Goal: Task Accomplishment & Management: Use online tool/utility

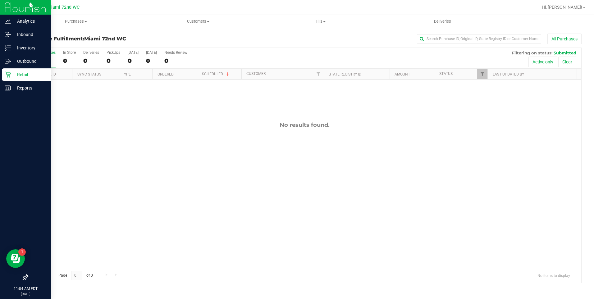
click at [7, 76] on icon at bounding box center [8, 74] width 6 height 6
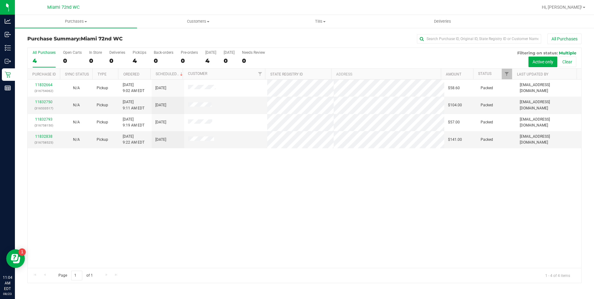
click at [231, 209] on div "11832664 (316754062) N/A Pickup [DATE] 9:02 AM EDT 8/23/2025 $58.60 Packed [EMA…" at bounding box center [305, 174] width 554 height 188
click at [314, 206] on div "11832664 (316754062) N/A Pickup [DATE] 9:02 AM EDT 8/23/2025 $58.60 Packed [EMA…" at bounding box center [305, 174] width 554 height 188
click at [251, 221] on div "11832750 (316533517) N/A Pickup [DATE] 9:11 AM EDT 8/23/2025 $104.00 Packed [EM…" at bounding box center [305, 174] width 554 height 188
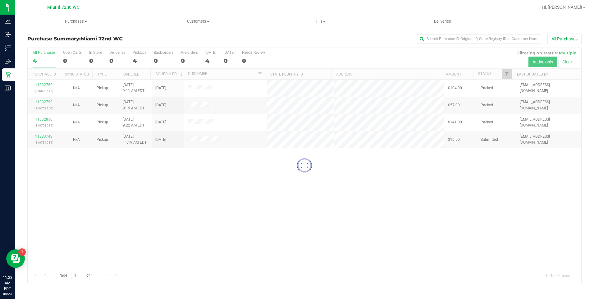
click at [288, 214] on div "Loading... 11832750 (316533517) N/A Pickup [DATE] 9:11 AM EDT 8/23/2025 $104.00…" at bounding box center [305, 174] width 554 height 188
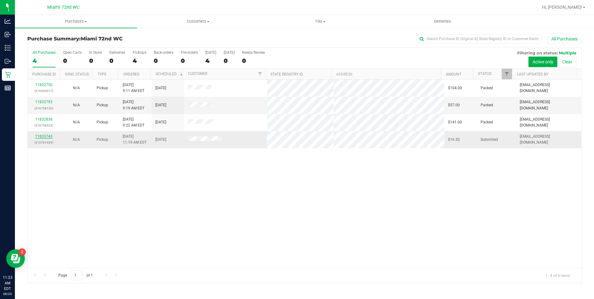
click at [47, 137] on link "11833743" at bounding box center [43, 136] width 17 height 4
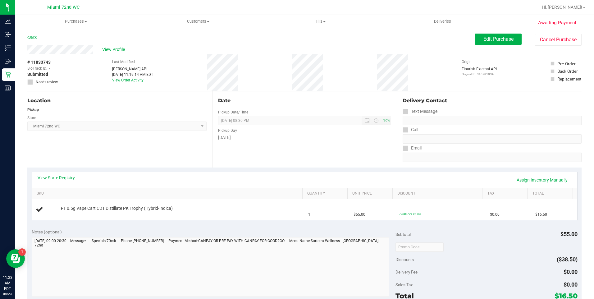
click at [253, 154] on div "Date Pickup Date/Time [DATE] Now [DATE] 08:30 PM Now Pickup Day [DATE]" at bounding box center [304, 129] width 185 height 76
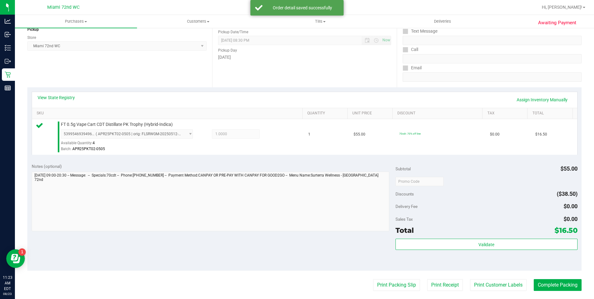
scroll to position [80, 0]
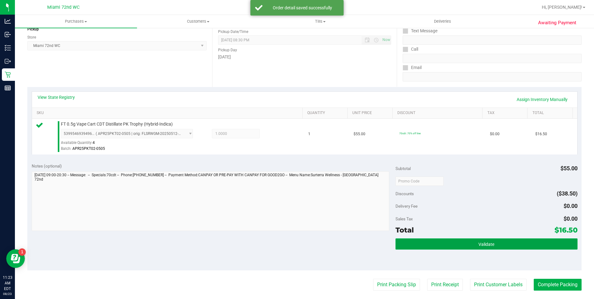
click at [489, 247] on button "Validate" at bounding box center [487, 243] width 182 height 11
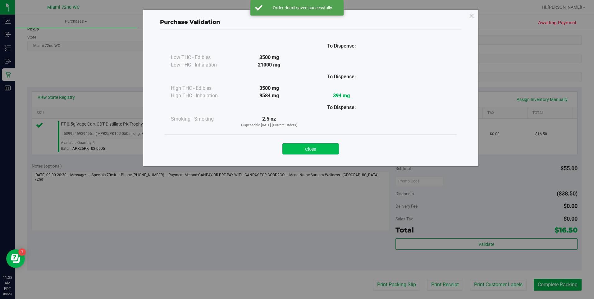
click at [321, 152] on button "Close" at bounding box center [310, 148] width 57 height 11
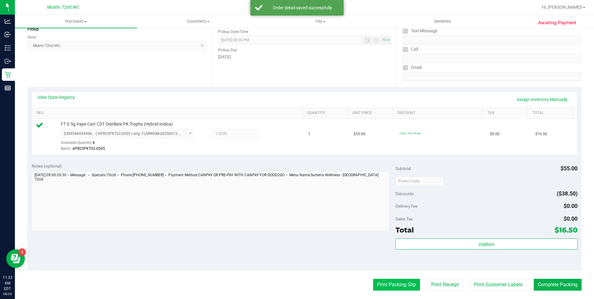
click at [407, 284] on button "Print Packing Slip" at bounding box center [396, 285] width 47 height 12
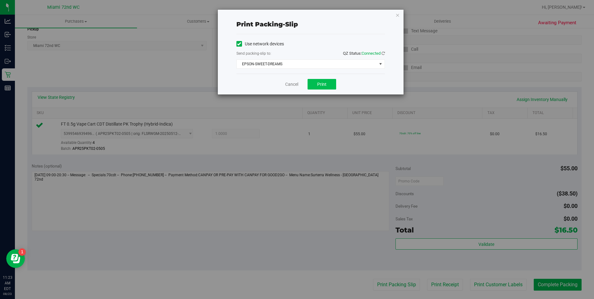
click at [325, 83] on span "Print" at bounding box center [321, 84] width 9 height 5
click at [297, 82] on link "Cancel" at bounding box center [291, 84] width 13 height 7
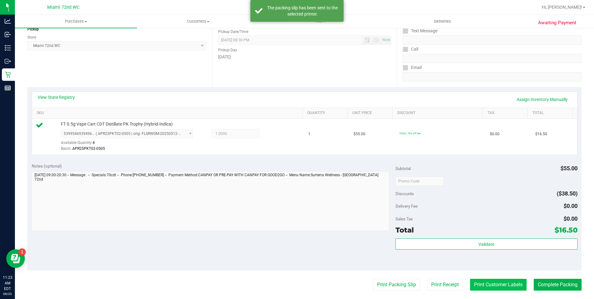
click at [502, 279] on button "Print Customer Labels" at bounding box center [498, 285] width 57 height 12
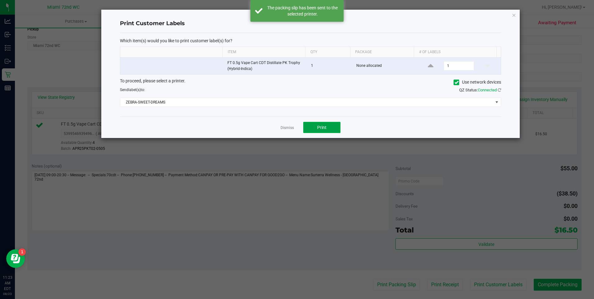
click at [323, 127] on span "Print" at bounding box center [321, 127] width 9 height 5
click at [287, 126] on link "Dismiss" at bounding box center [287, 127] width 13 height 5
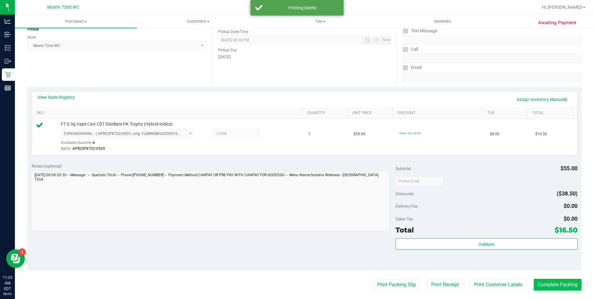
click at [549, 285] on button "Complete Packing" at bounding box center [558, 285] width 48 height 12
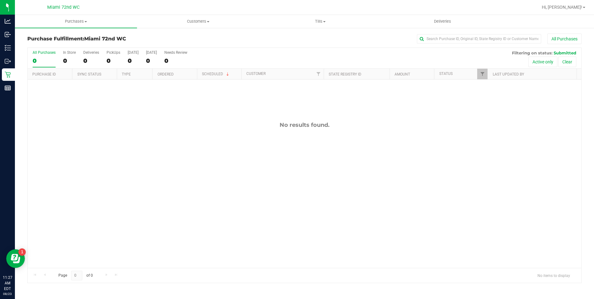
click at [241, 171] on div "No results found." at bounding box center [305, 195] width 554 height 230
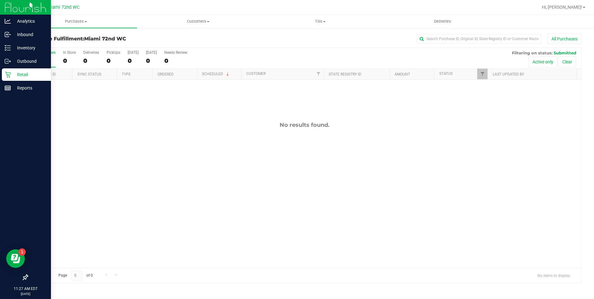
click at [28, 72] on p "Retail" at bounding box center [29, 74] width 37 height 7
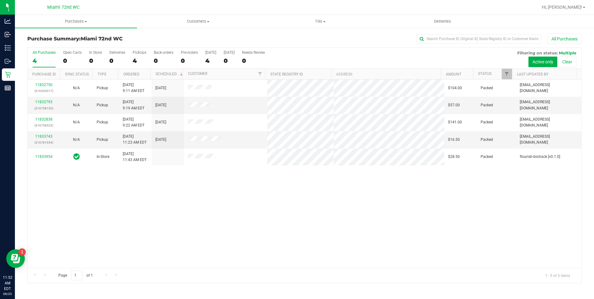
click at [288, 221] on div "11832750 (316533517) N/A Pickup [DATE] 9:11 AM EDT 8/23/2025 $104.00 Packed [EM…" at bounding box center [305, 174] width 554 height 188
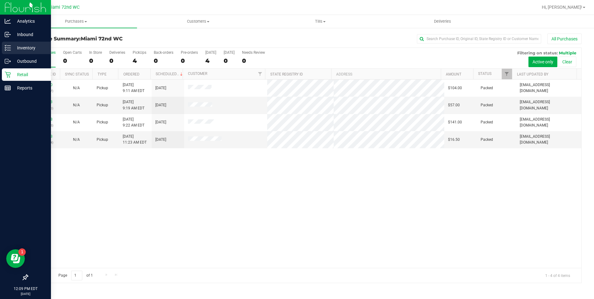
click at [9, 50] on line at bounding box center [8, 50] width 3 height 0
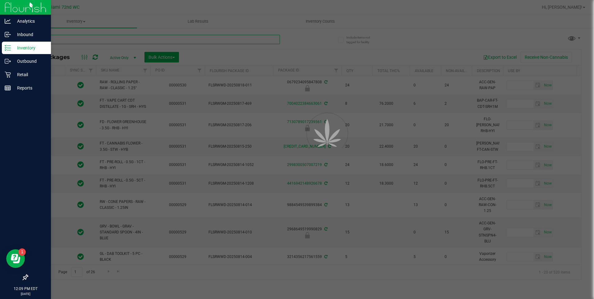
click at [181, 38] on input "text" at bounding box center [153, 39] width 253 height 9
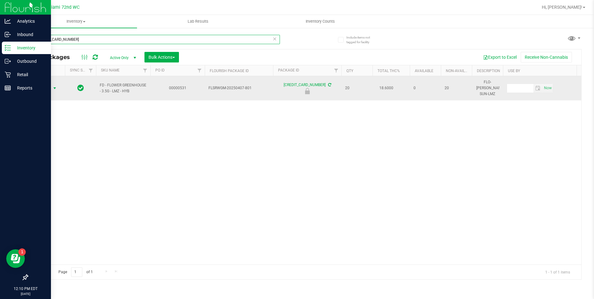
type input "[CREDIT_CARD_NUMBER]"
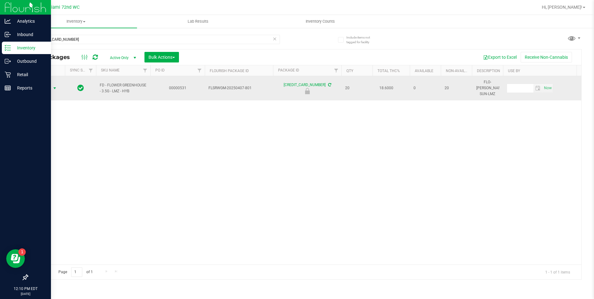
click at [53, 86] on span "select" at bounding box center [54, 88] width 5 height 5
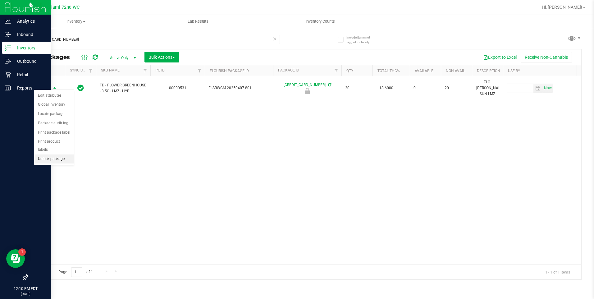
click at [63, 154] on li "Unlock package" at bounding box center [54, 158] width 40 height 9
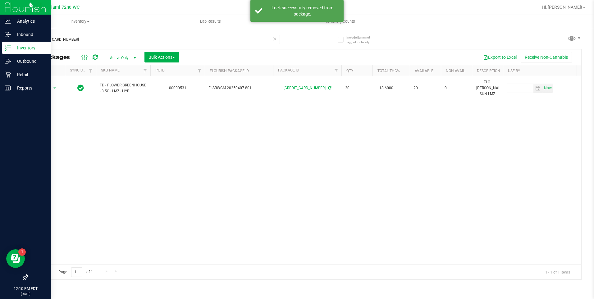
click at [277, 38] on icon at bounding box center [275, 38] width 4 height 7
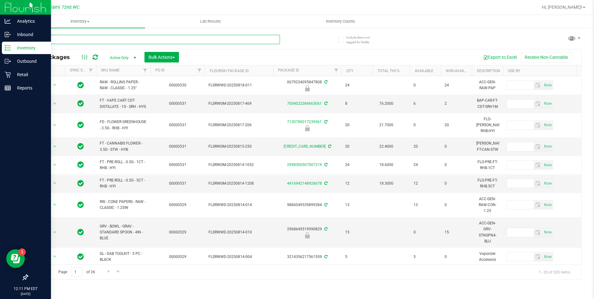
click at [209, 40] on input "text" at bounding box center [153, 39] width 253 height 9
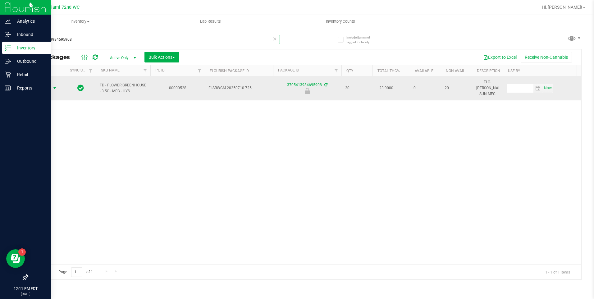
type input "3705413984695908"
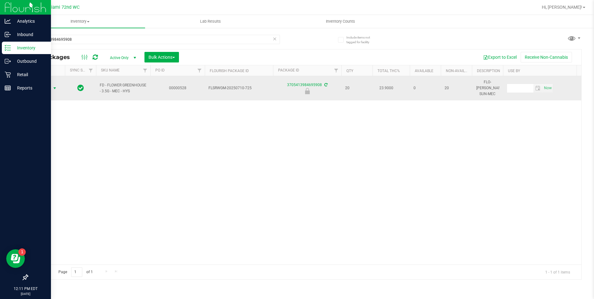
click at [53, 86] on span "select" at bounding box center [54, 88] width 5 height 5
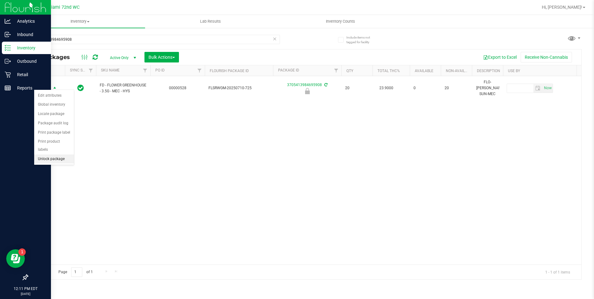
click at [60, 154] on li "Unlock package" at bounding box center [54, 158] width 40 height 9
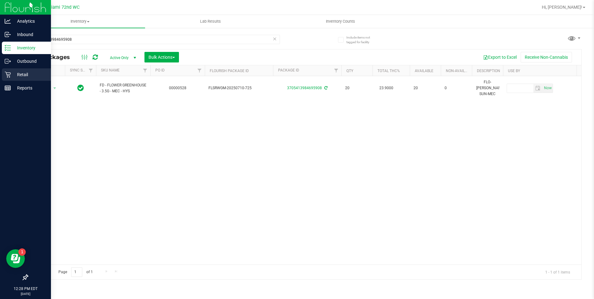
click at [7, 69] on div "Retail" at bounding box center [26, 74] width 49 height 12
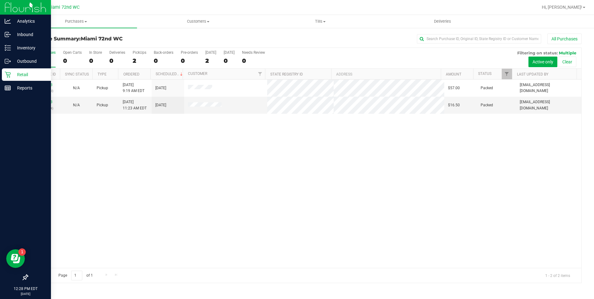
click at [406, 203] on div "11832793 (316758150) N/A Pickup [DATE] 9:19 AM EDT 8/23/2025 $57.00 Packed [EMA…" at bounding box center [305, 174] width 554 height 188
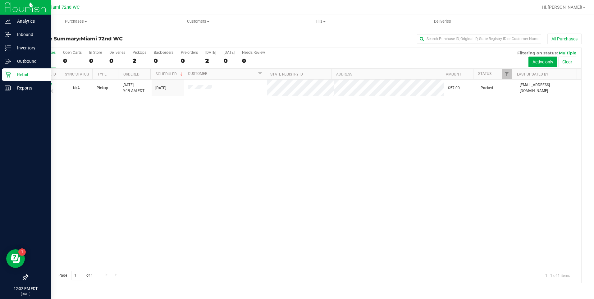
click at [2, 48] on link "Inventory" at bounding box center [25, 48] width 51 height 13
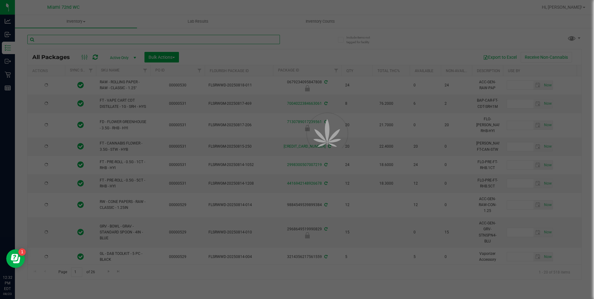
click at [131, 41] on input "text" at bounding box center [153, 39] width 253 height 9
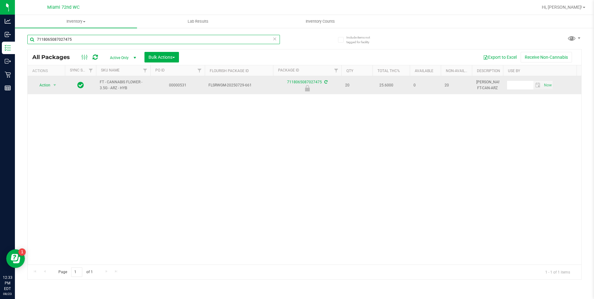
type input "7118065087027475"
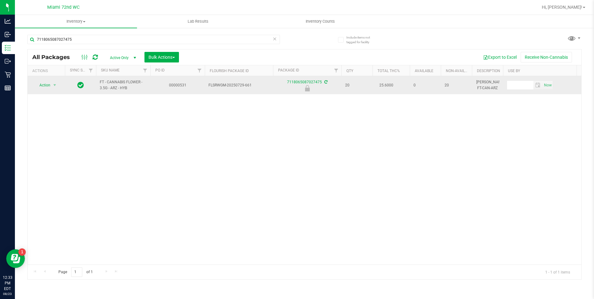
click at [45, 85] on span "Action" at bounding box center [42, 85] width 17 height 9
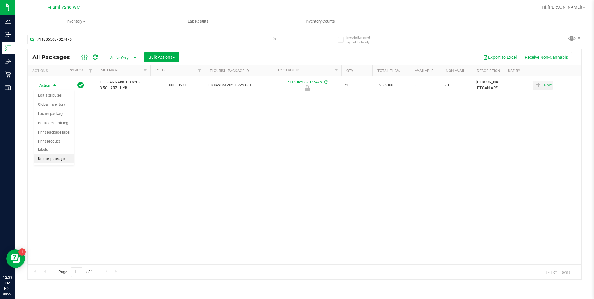
click at [61, 154] on li "Unlock package" at bounding box center [54, 158] width 40 height 9
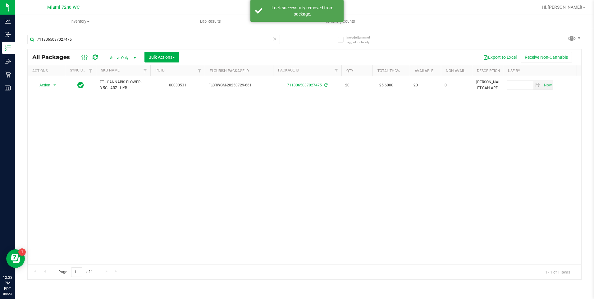
click at [275, 39] on icon at bounding box center [275, 38] width 4 height 7
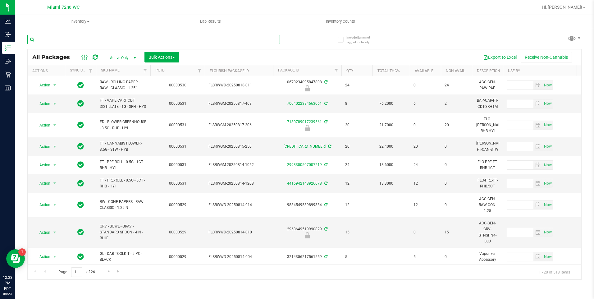
click at [152, 40] on input "text" at bounding box center [153, 39] width 253 height 9
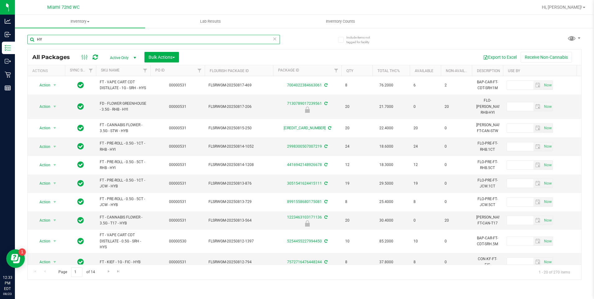
type input "H"
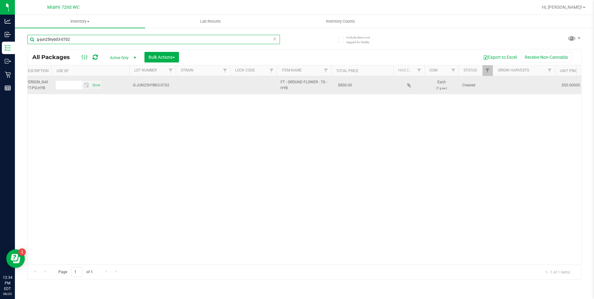
scroll to position [0, 285]
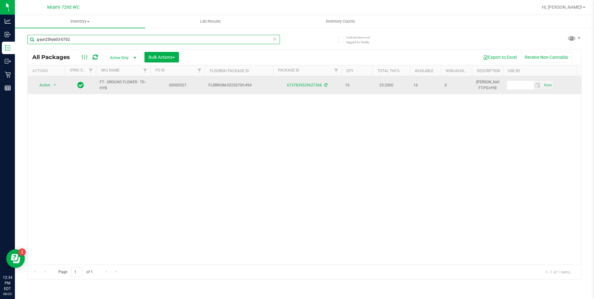
type input "g-jun25hyb03-0702"
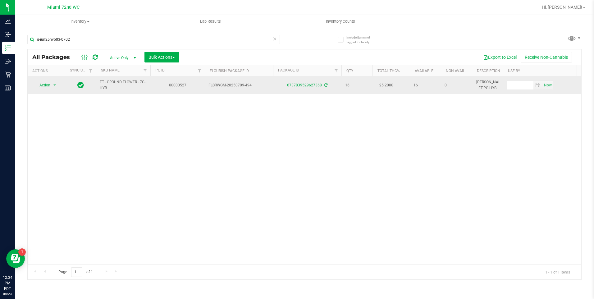
click at [311, 85] on link "6737839529627368" at bounding box center [304, 85] width 35 height 4
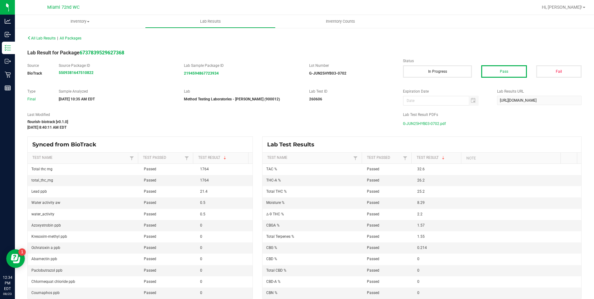
click at [428, 123] on span "G-JUN25HYB03-0702.pdf" at bounding box center [424, 123] width 43 height 9
click at [9, 48] on line at bounding box center [8, 48] width 3 height 0
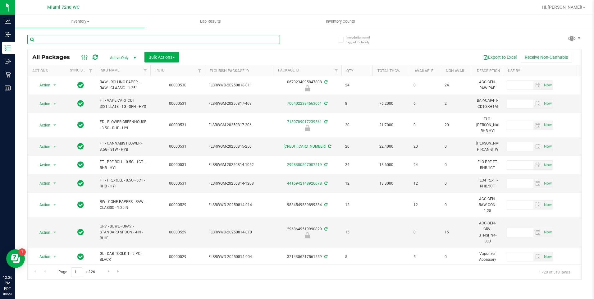
click at [188, 41] on input "text" at bounding box center [153, 39] width 253 height 9
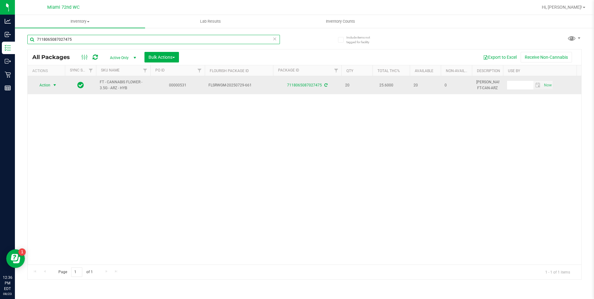
type input "7118065087027475"
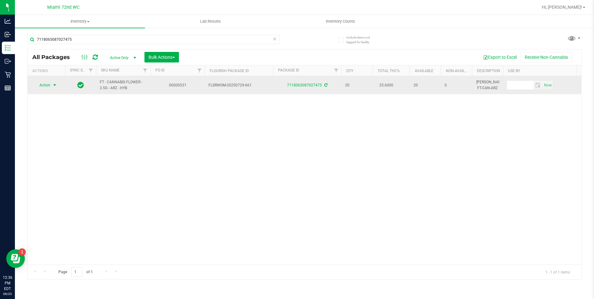
click at [53, 85] on span "select" at bounding box center [54, 85] width 5 height 5
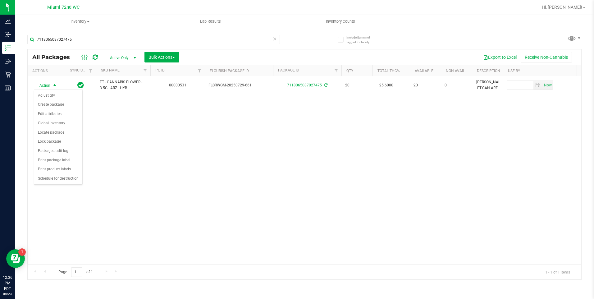
click at [141, 162] on div "Action Action Adjust qty Create package Edit attributes Global inventory Locate…" at bounding box center [305, 170] width 554 height 188
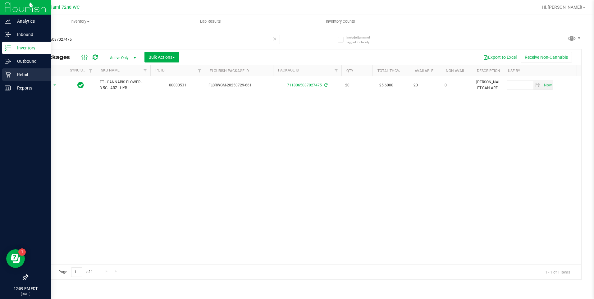
click at [6, 75] on icon at bounding box center [8, 74] width 6 height 6
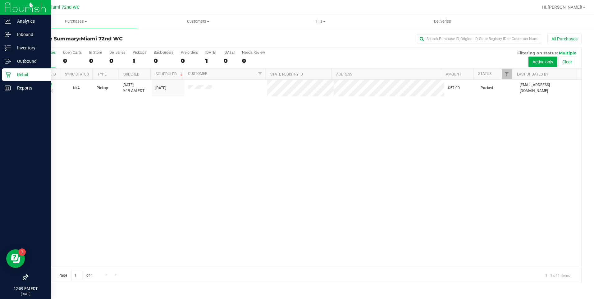
click at [300, 188] on div "11832793 (316758150) N/A Pickup [DATE] 9:19 AM EDT 8/23/2025 $57.00 Packed [EMA…" at bounding box center [305, 174] width 554 height 188
click at [16, 74] on p "Retail" at bounding box center [29, 74] width 37 height 7
